Goal: Information Seeking & Learning: Get advice/opinions

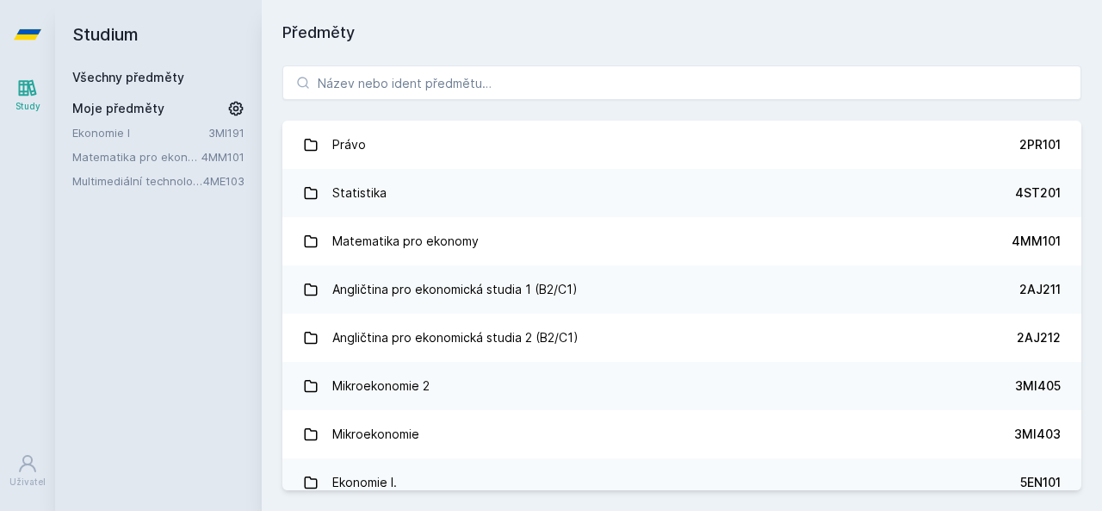
drag, startPoint x: 127, startPoint y: 130, endPoint x: 110, endPoint y: 130, distance: 16.4
click at [110, 130] on link "Ekonomie I" at bounding box center [140, 132] width 136 height 17
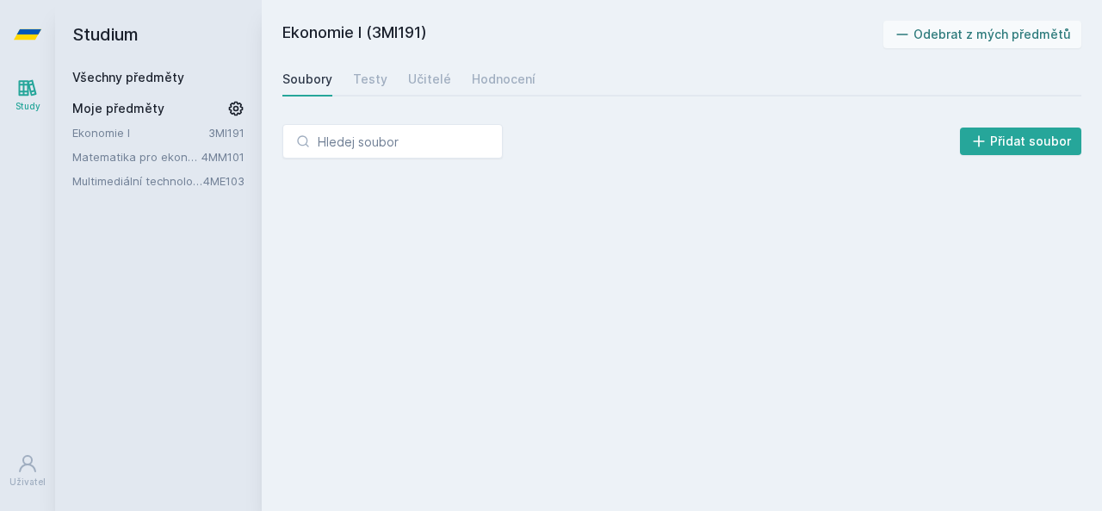
click at [110, 130] on link "Ekonomie I" at bounding box center [140, 132] width 136 height 17
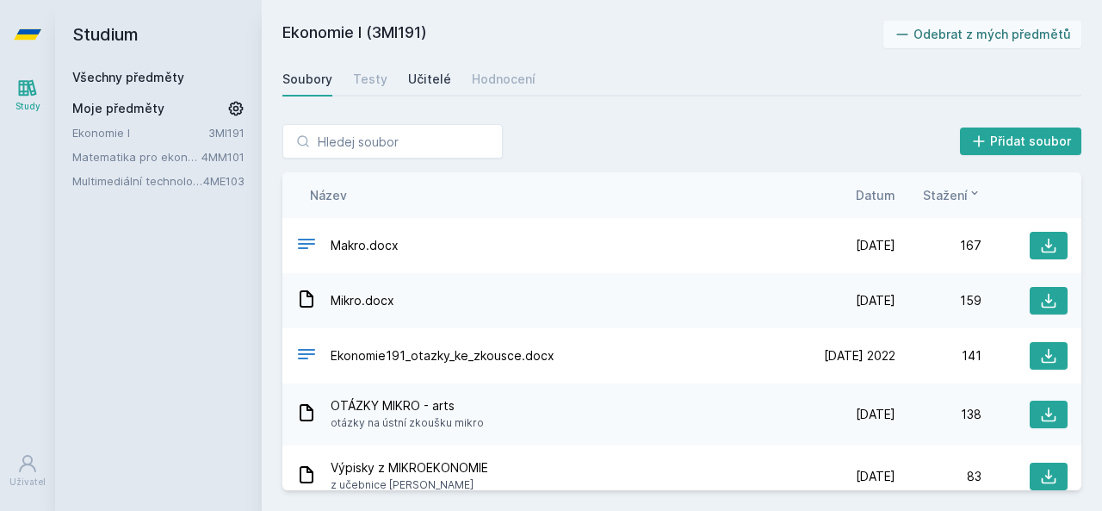
click at [421, 76] on div "Učitelé" at bounding box center [429, 79] width 43 height 17
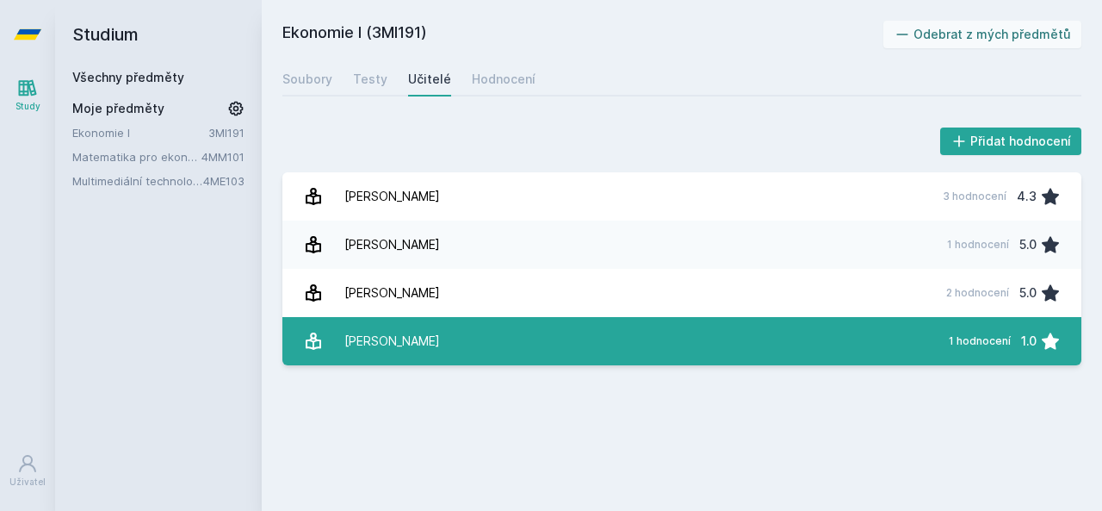
click at [512, 337] on link "[PERSON_NAME] 1 hodnocení 1.0" at bounding box center [681, 341] width 799 height 48
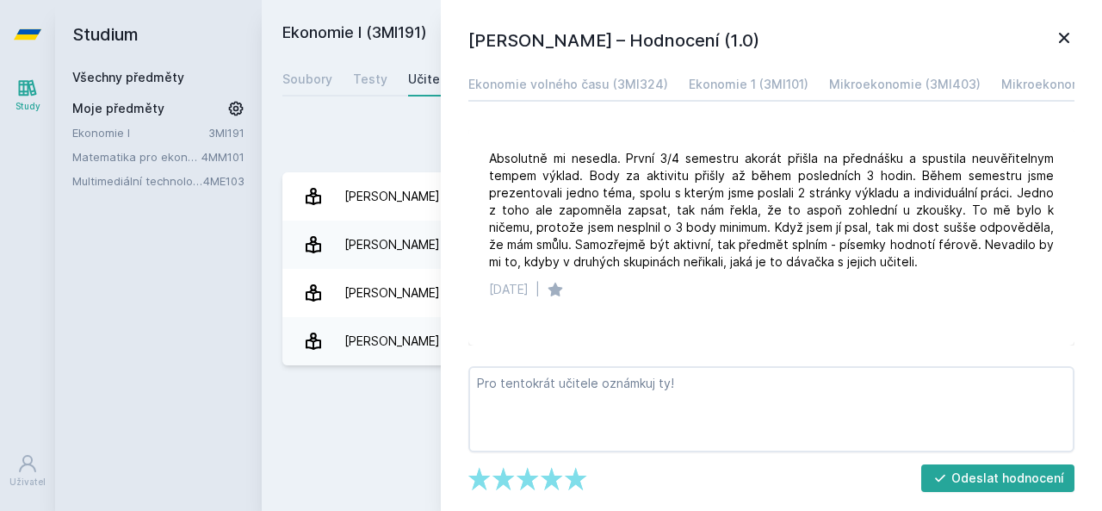
click at [1063, 38] on icon at bounding box center [1064, 38] width 10 height 10
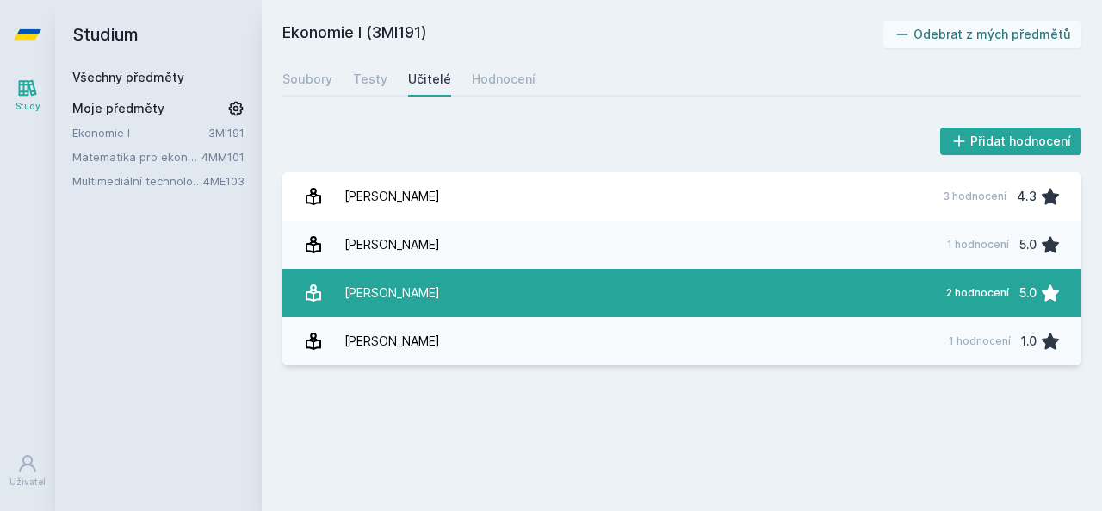
click at [706, 274] on link "Džb[PERSON_NAME] 2 hodnocení 5.0" at bounding box center [681, 293] width 799 height 48
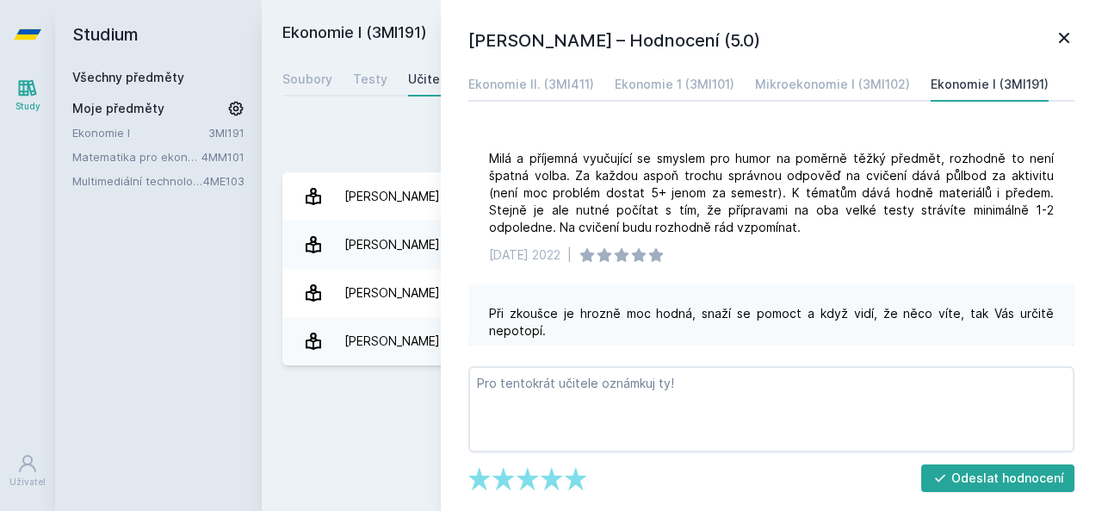
click at [1069, 47] on icon at bounding box center [1064, 38] width 21 height 21
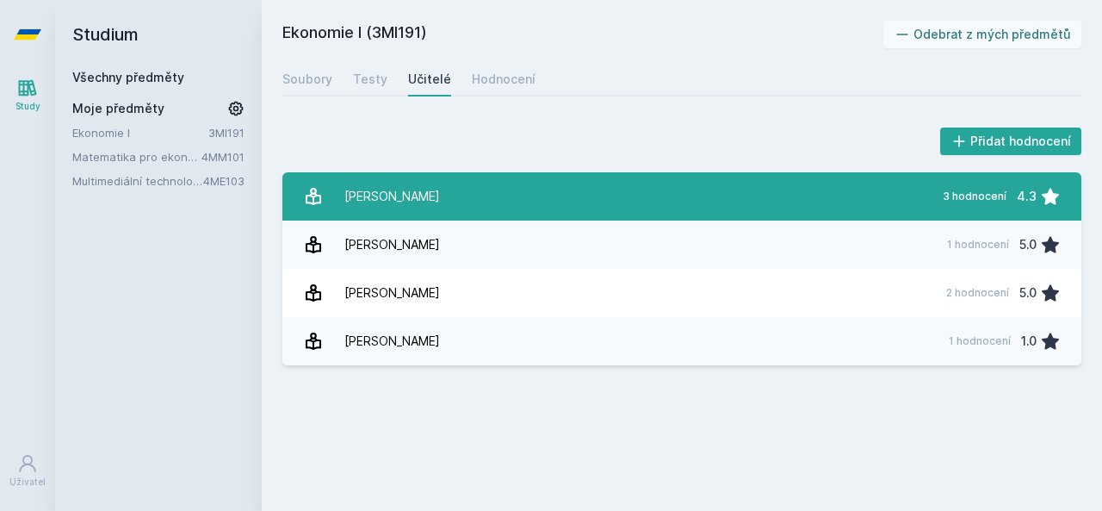
click at [412, 200] on div "[PERSON_NAME]" at bounding box center [392, 196] width 96 height 34
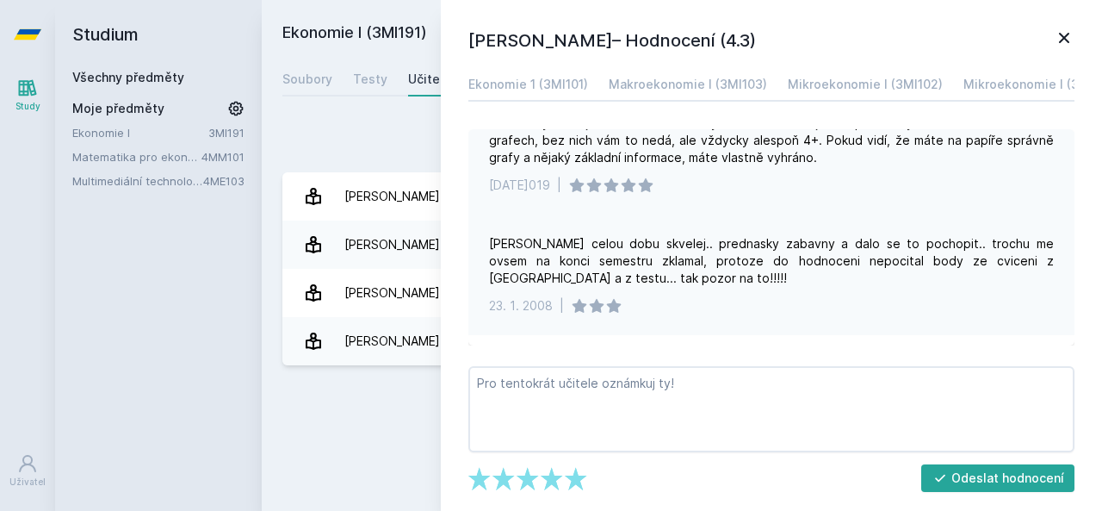
scroll to position [42, 0]
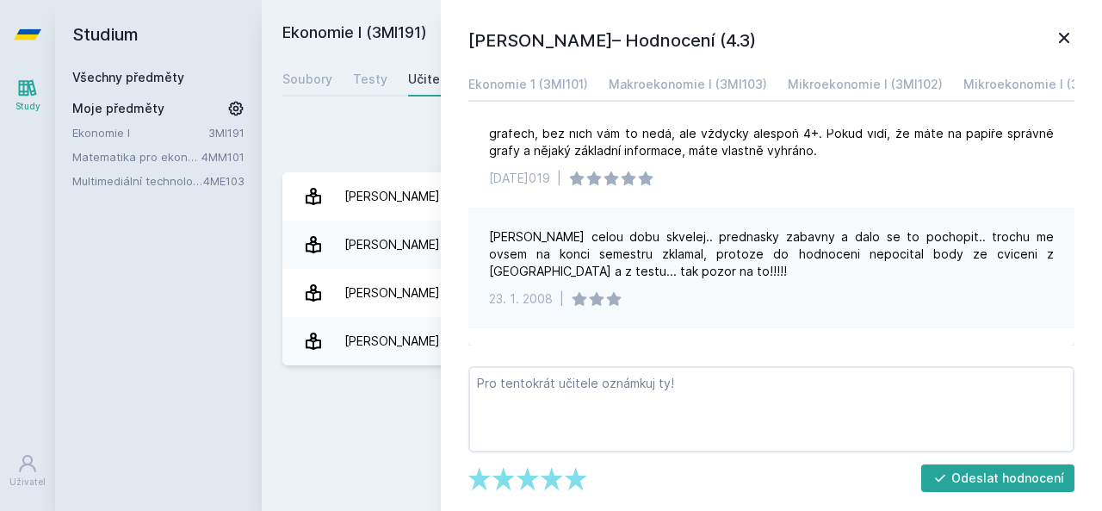
click at [1065, 40] on icon at bounding box center [1064, 38] width 21 height 21
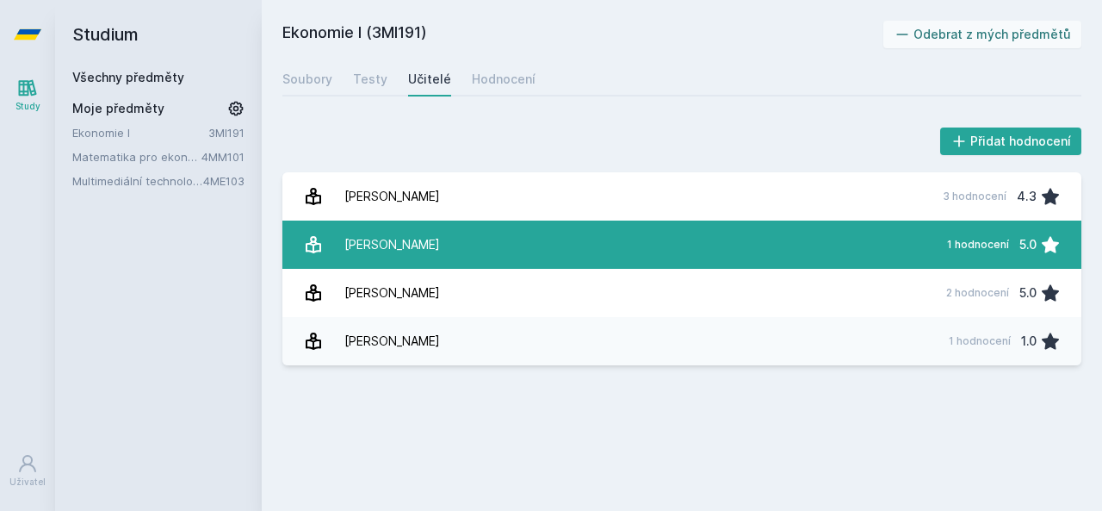
click at [848, 240] on link "Duš[PERSON_NAME] 1 hodnocení 5.0" at bounding box center [681, 244] width 799 height 48
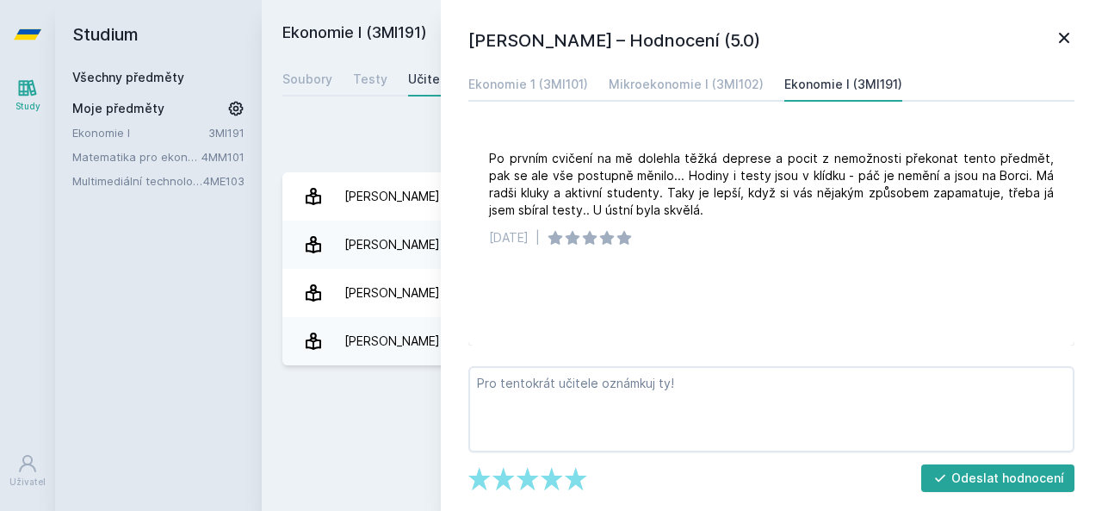
click at [1063, 48] on link at bounding box center [1064, 41] width 21 height 26
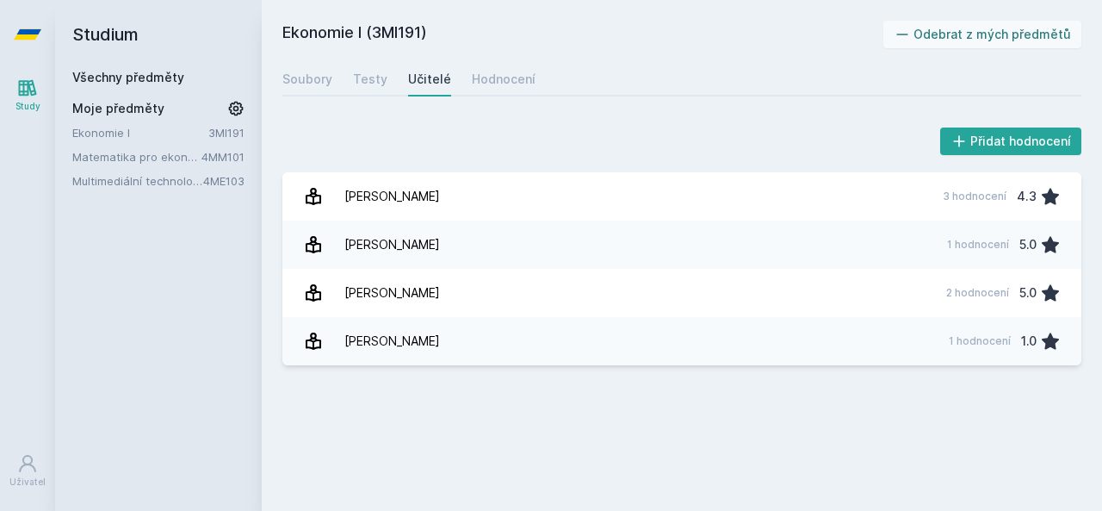
click at [183, 157] on link "Matematika pro ekonomy" at bounding box center [136, 156] width 129 height 17
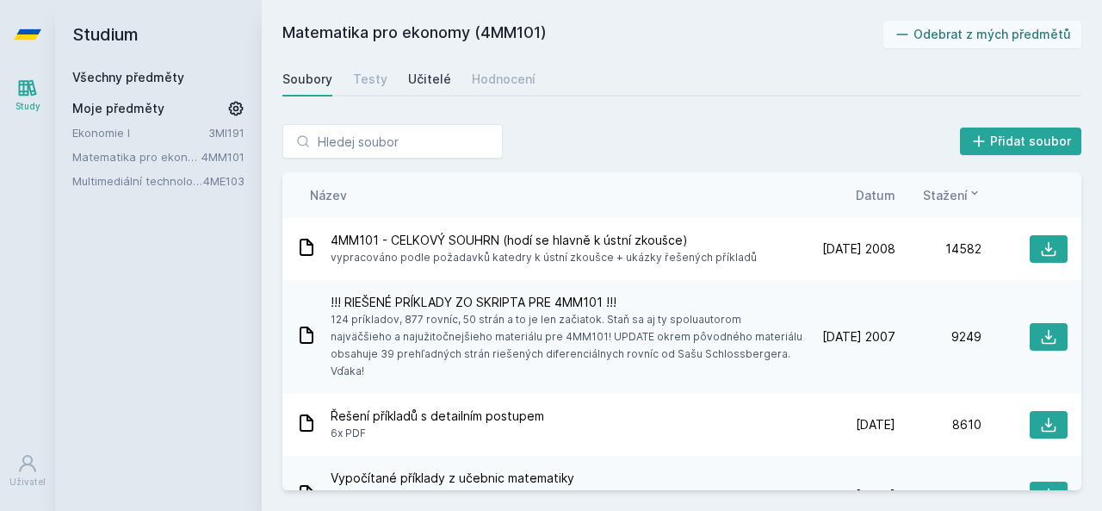
click at [408, 88] on link "Učitelé" at bounding box center [429, 79] width 43 height 34
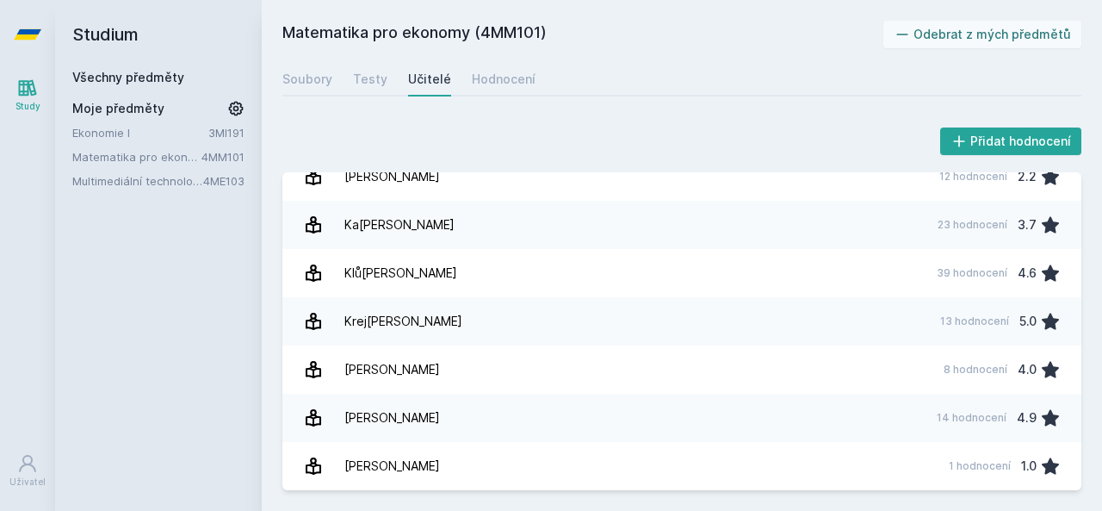
scroll to position [806, 0]
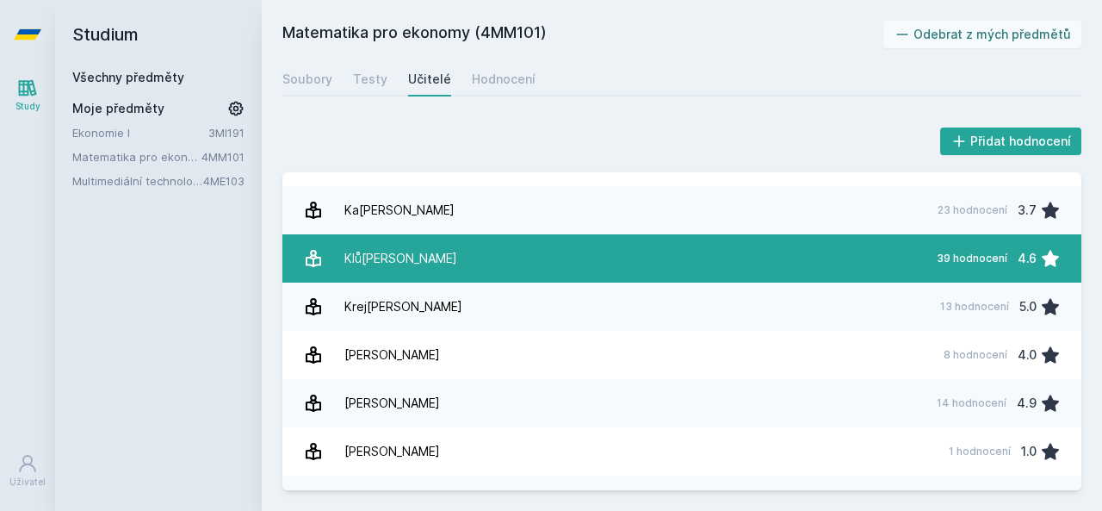
click at [381, 279] on link "[PERSON_NAME] 39 hodnocení 4.6" at bounding box center [681, 258] width 799 height 48
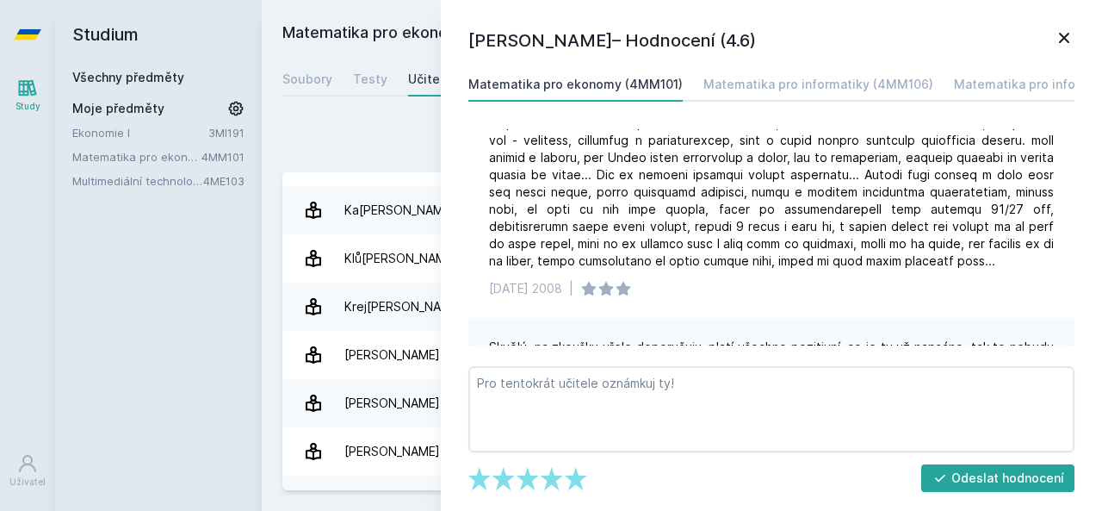
scroll to position [2551, 0]
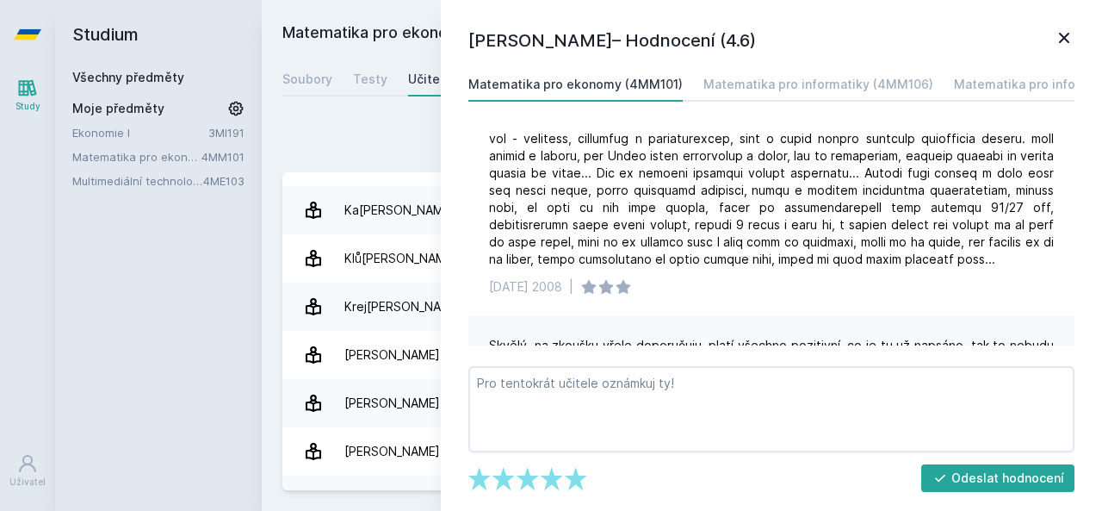
click at [344, 113] on div "Přidat hodnocení [PERSON_NAME]– Hodnocení (4.6) Matematika pro ekonomy (4MM101)…" at bounding box center [682, 306] width 840 height 407
click at [1066, 39] on icon at bounding box center [1064, 38] width 10 height 10
